Goal: Task Accomplishment & Management: Manage account settings

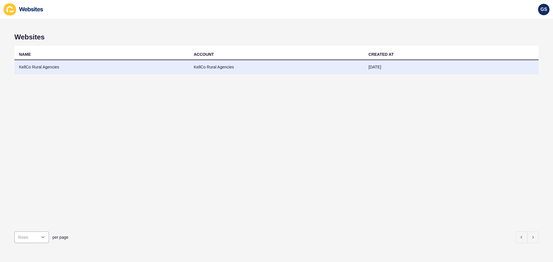
click at [167, 65] on td "KellCo Rural Agencies" at bounding box center [101, 67] width 175 height 14
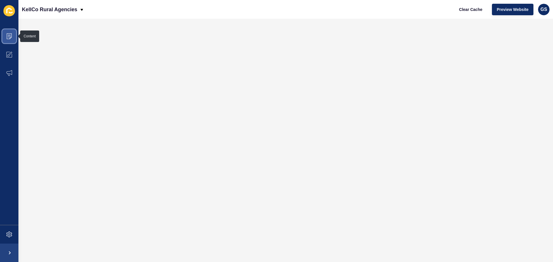
click at [8, 40] on span at bounding box center [9, 36] width 18 height 18
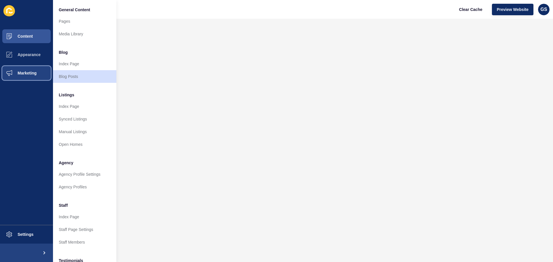
click at [24, 82] on button "Marketing" at bounding box center [26, 73] width 53 height 18
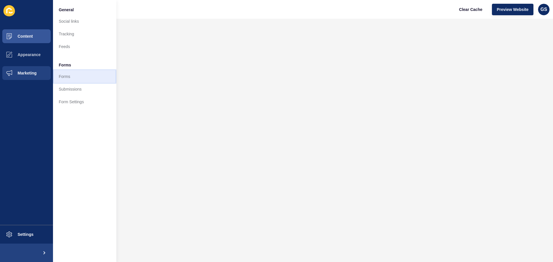
click at [68, 75] on link "Forms" at bounding box center [84, 76] width 63 height 13
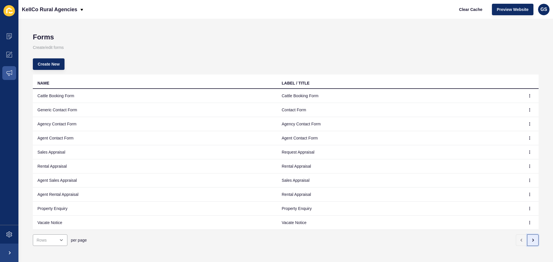
click at [531, 240] on icon "button" at bounding box center [533, 240] width 5 height 5
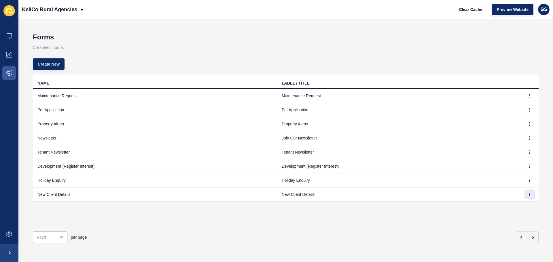
click at [528, 194] on icon "button" at bounding box center [529, 194] width 3 height 3
click at [507, 205] on link "Edit" at bounding box center [509, 206] width 40 height 13
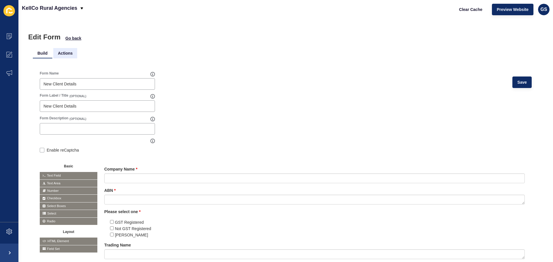
click at [59, 52] on li "Actions" at bounding box center [65, 53] width 24 height 10
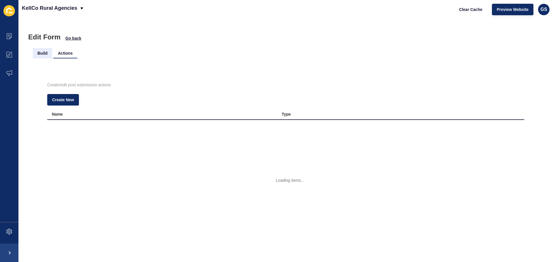
click at [47, 52] on li "Build" at bounding box center [42, 53] width 19 height 10
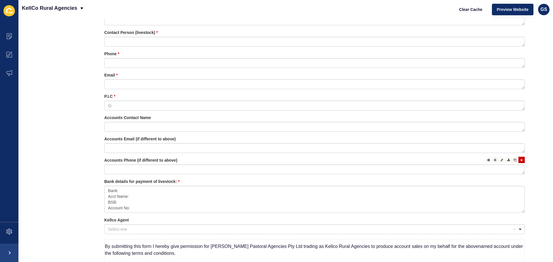
scroll to position [370, 0]
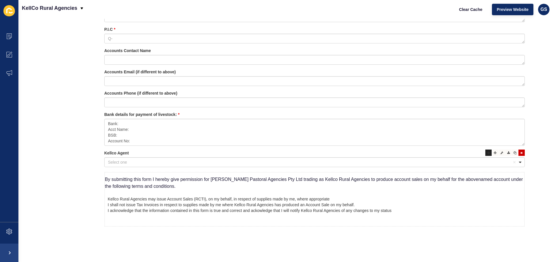
click at [487, 152] on icon at bounding box center [488, 153] width 3 height 3
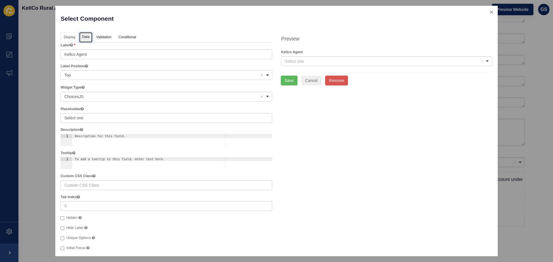
click at [88, 39] on link "Data" at bounding box center [85, 37] width 13 height 11
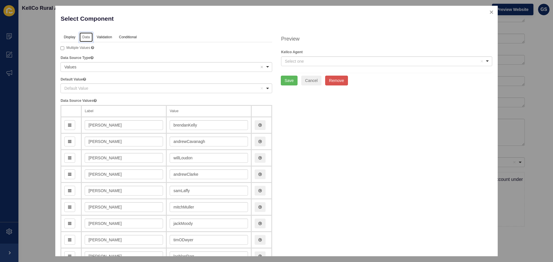
scroll to position [19, 0]
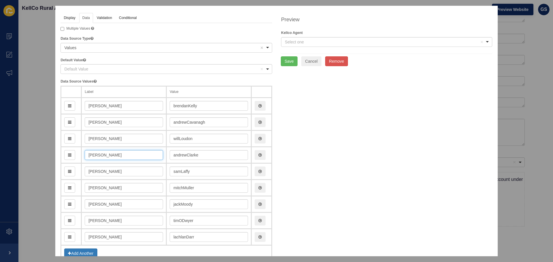
click at [144, 153] on input "[PERSON_NAME]" at bounding box center [124, 155] width 78 height 10
type input "[PERSON_NAME] BI"
type input "andrewClarkeBi"
type input "[PERSON_NAME] BIL"
type input "andrewClarkeBil"
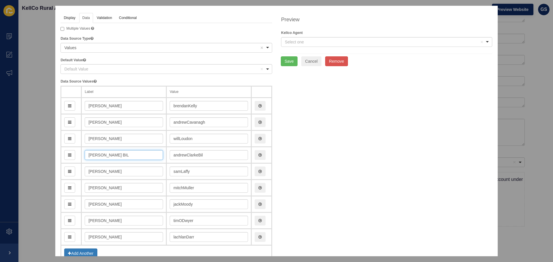
type input "[PERSON_NAME] BILO"
type input "andrewClarkeBilo"
type input "[PERSON_NAME] BILOEl"
type input "andrewClarkeBiloEl"
type input "[PERSON_NAME] BILOElA"
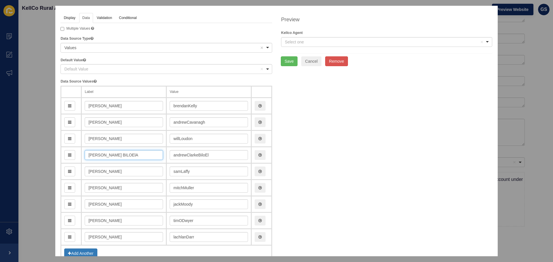
type input "andrewClarkeBiloElA"
type input "[PERSON_NAME] BILOE"
type input "andrewClarkeBiloe"
type input "[PERSON_NAME]"
type input "andrewClarkeBiloela"
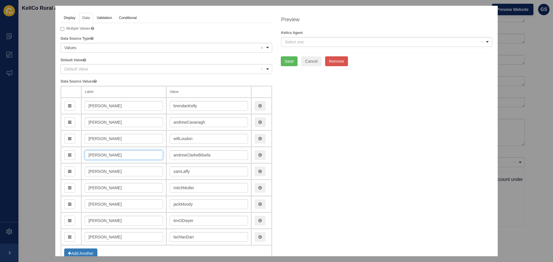
type input "[PERSON_NAME]"
type input "andrewClarkeBiloel"
type input "[PERSON_NAME] BIL"
type input "andrewClarkeBilo"
type input "[PERSON_NAME] BI"
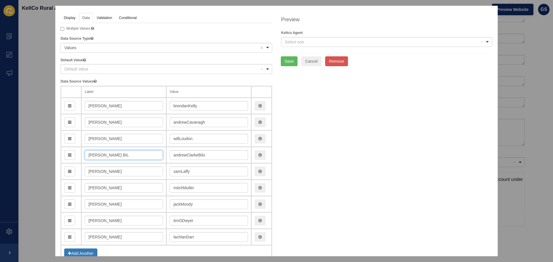
type input "andrewClarkeBil"
type input "[PERSON_NAME] B"
type input "andrewClarkeB"
type input "[PERSON_NAME]"
type input "andrewClarke"
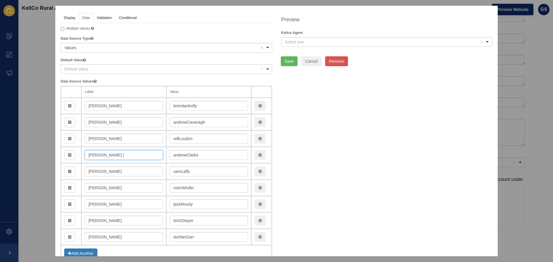
type input "[PERSON_NAME] (B"
type input "andrewClarkeB"
type input "[PERSON_NAME] (Bi"
type input "andrewClarkeBi"
type input "[PERSON_NAME] (Bil"
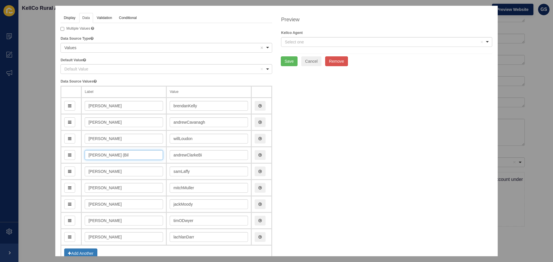
type input "andrewClarkeBil"
type input "[PERSON_NAME] (Bilo"
type input "andrewClarkeBilo"
type input "[PERSON_NAME] (Biloel"
type input "andrewClarkeBiloel"
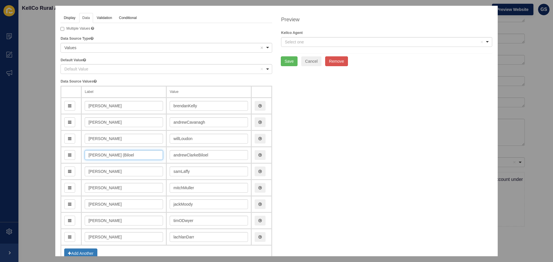
type input "[PERSON_NAME] (Biloela"
type input "andrewClarkeBiloela"
type input "[PERSON_NAME] (Biloela)"
click at [286, 62] on button "Save" at bounding box center [289, 61] width 17 height 10
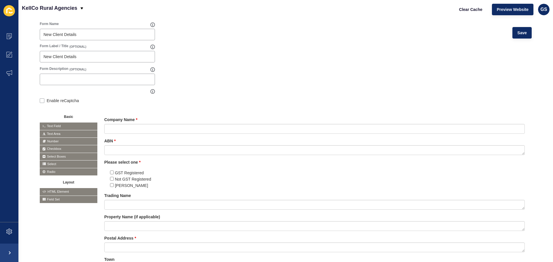
scroll to position [0, 0]
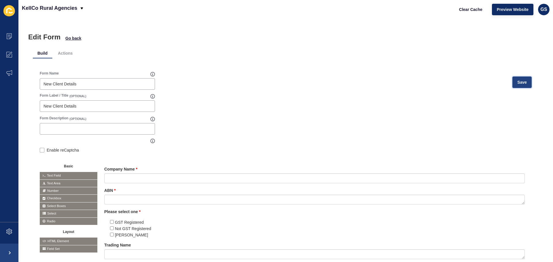
click at [517, 80] on span "Save" at bounding box center [522, 83] width 10 height 6
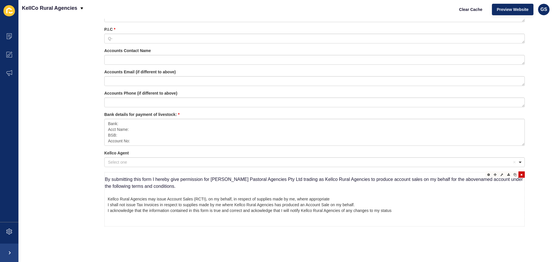
scroll to position [235, 0]
